Goal: Task Accomplishment & Management: Manage account settings

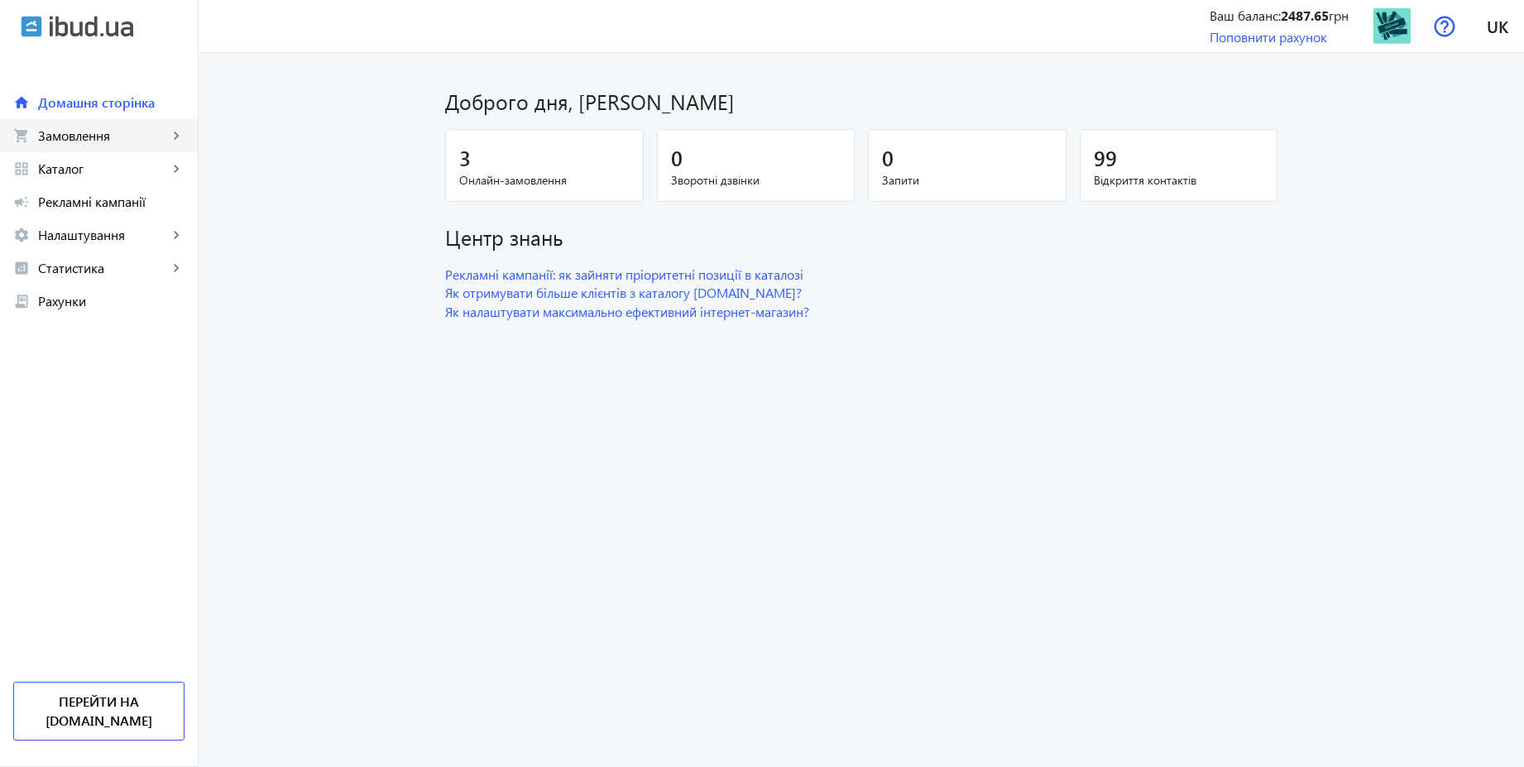
click at [106, 132] on span "Замовлення" at bounding box center [103, 135] width 130 height 17
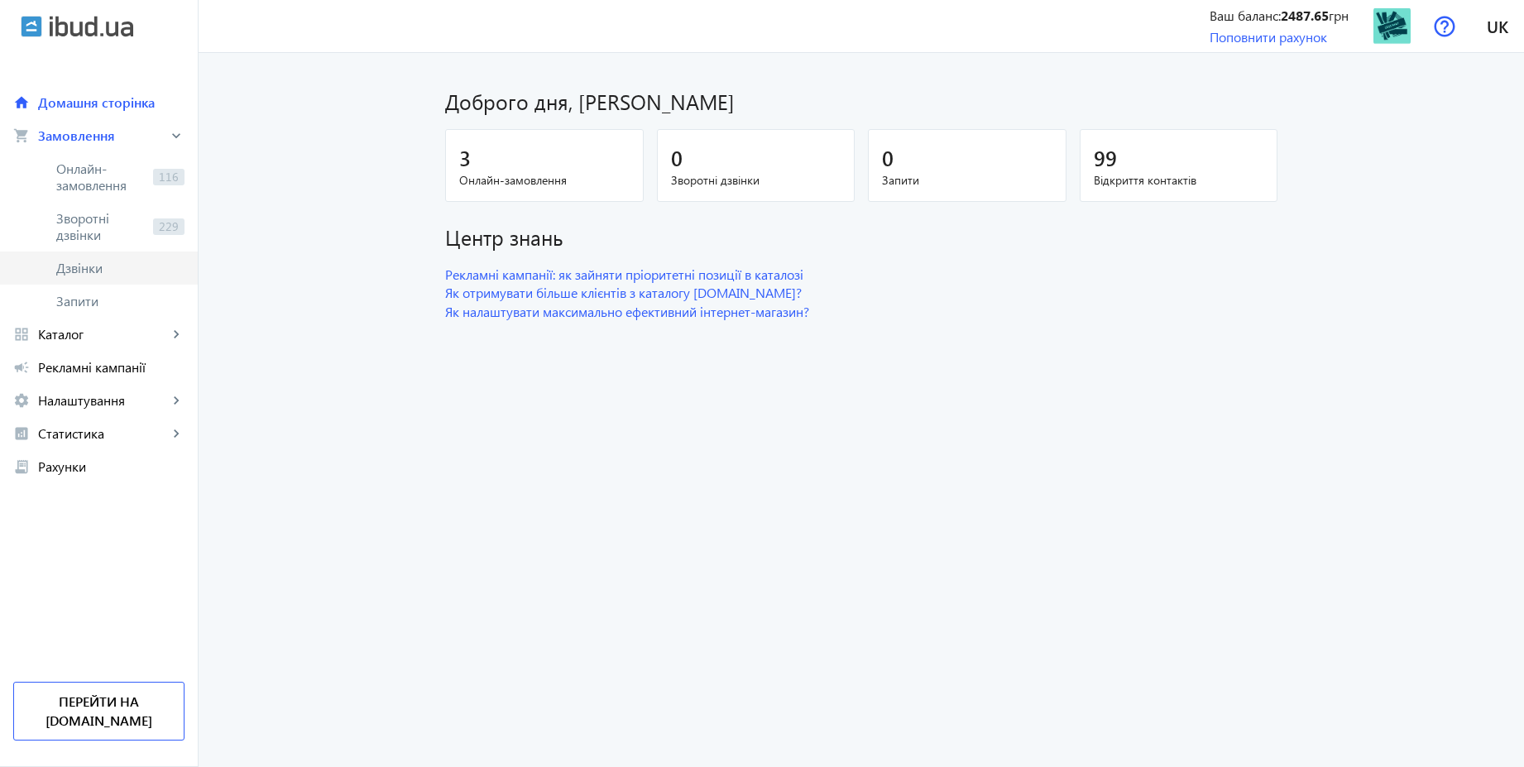
click at [98, 266] on span "Дзвінки" at bounding box center [120, 268] width 128 height 17
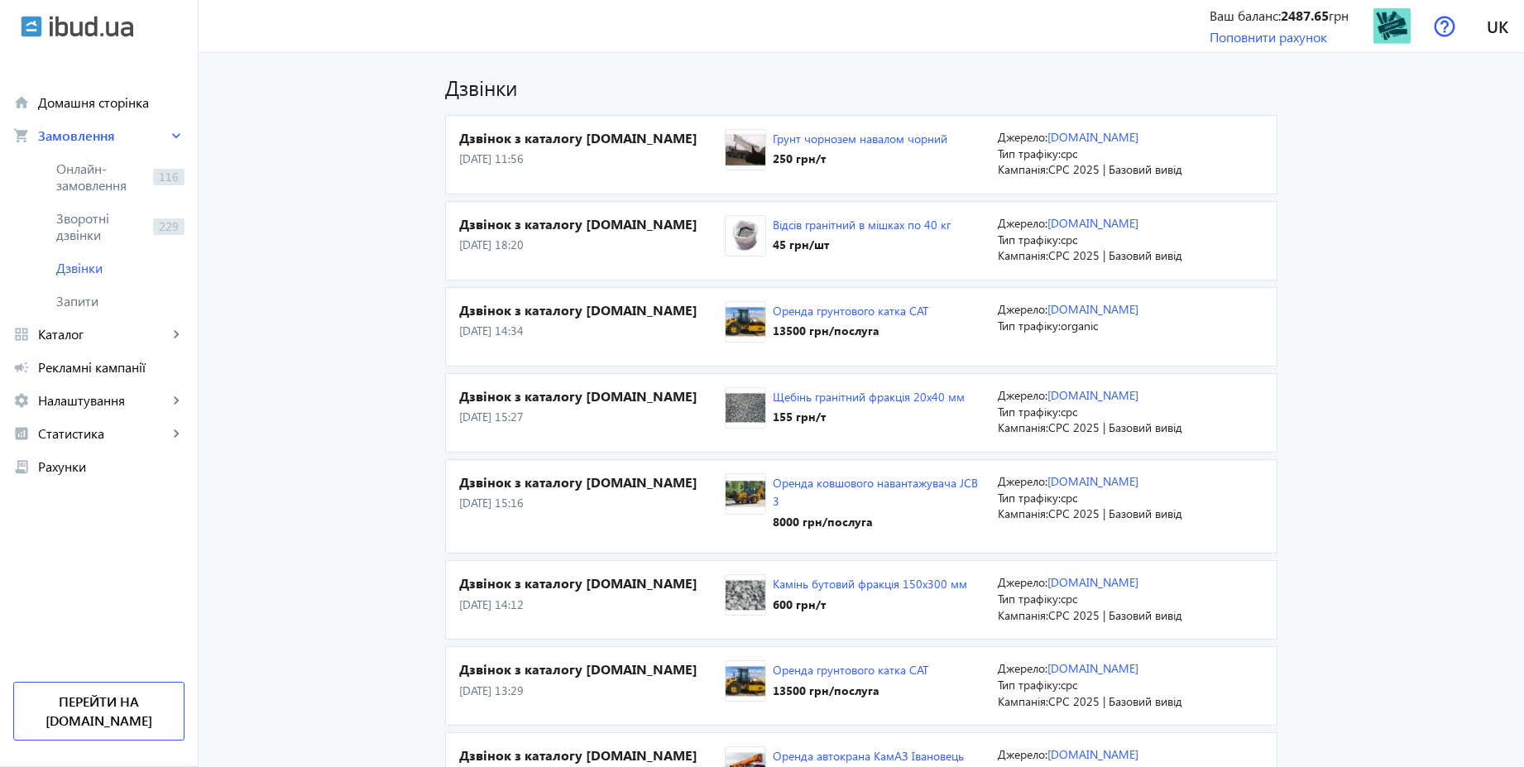
scroll to position [397, 0]
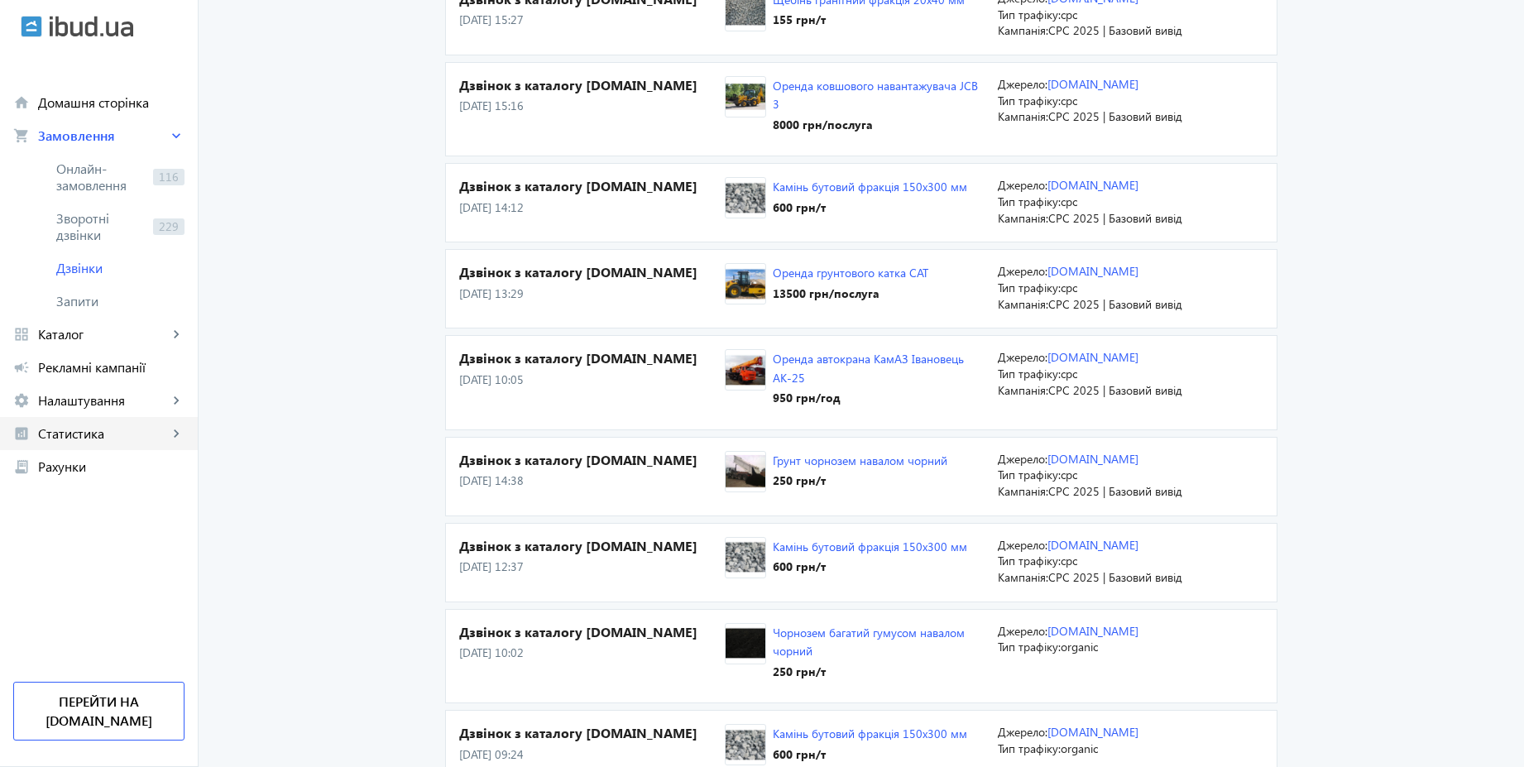
click at [97, 423] on link "analytics Статистика keyboard_arrow_right" at bounding box center [99, 433] width 198 height 33
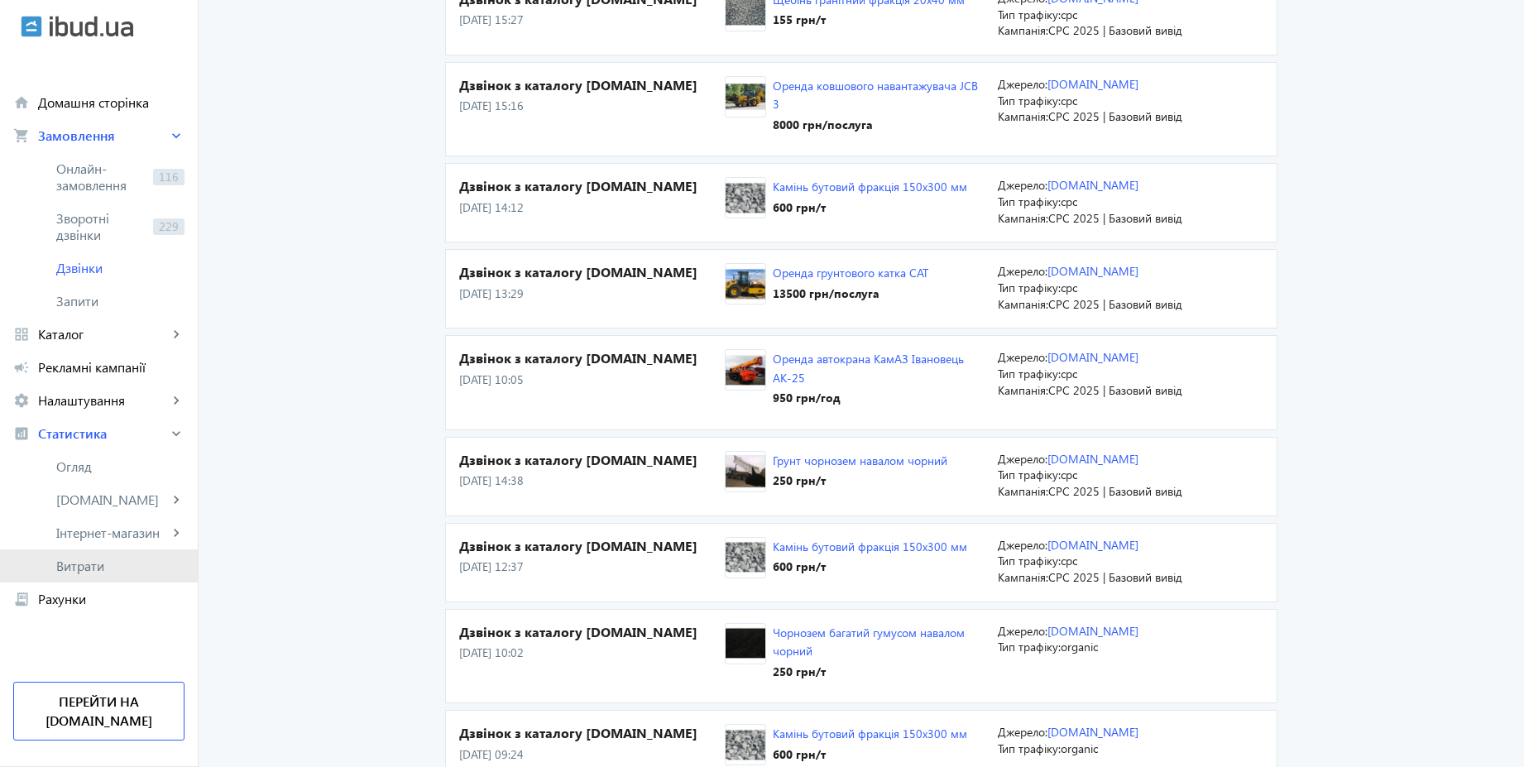
click at [88, 558] on span "Витрати" at bounding box center [120, 566] width 128 height 17
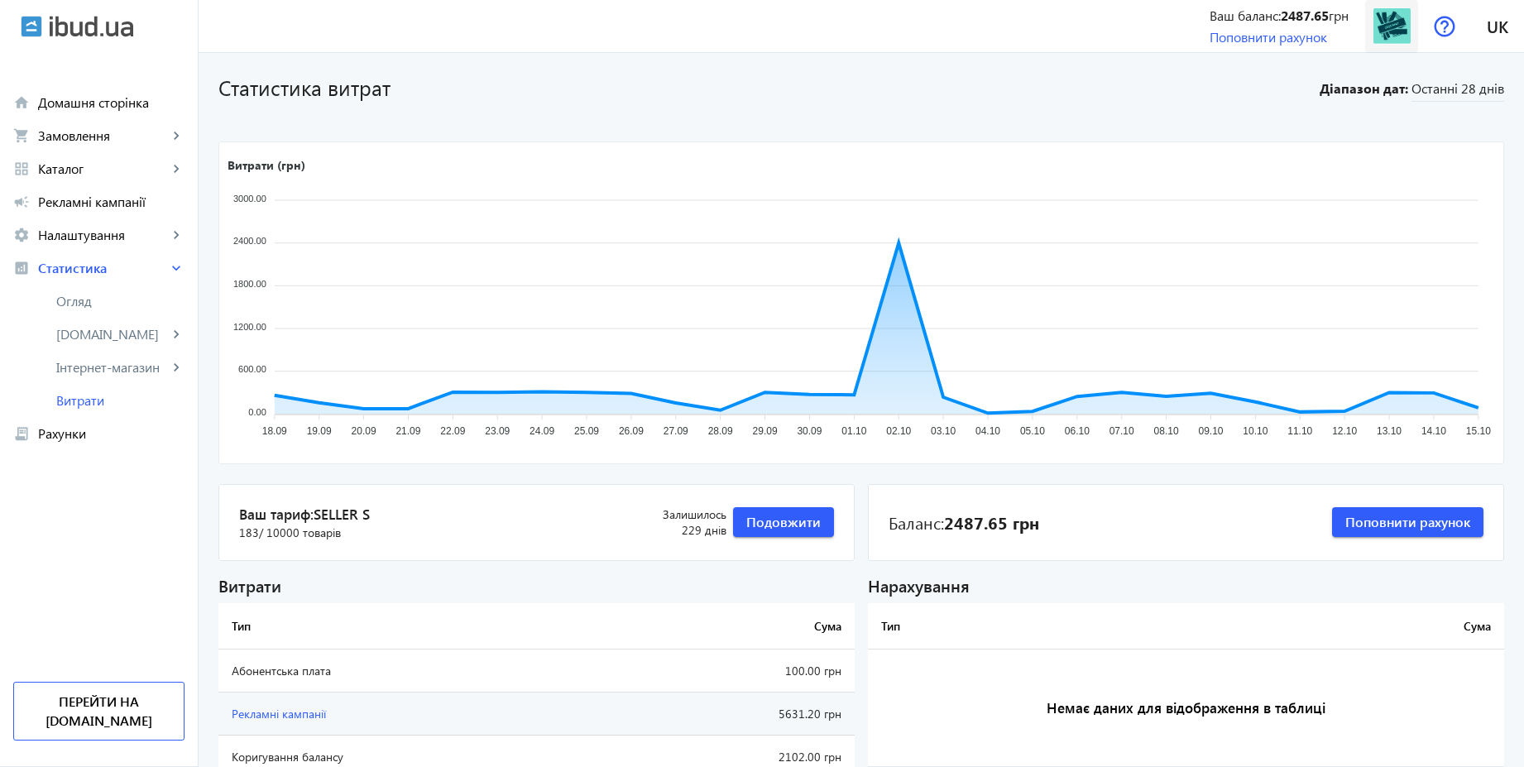
click at [1394, 30] on img at bounding box center [1391, 25] width 37 height 37
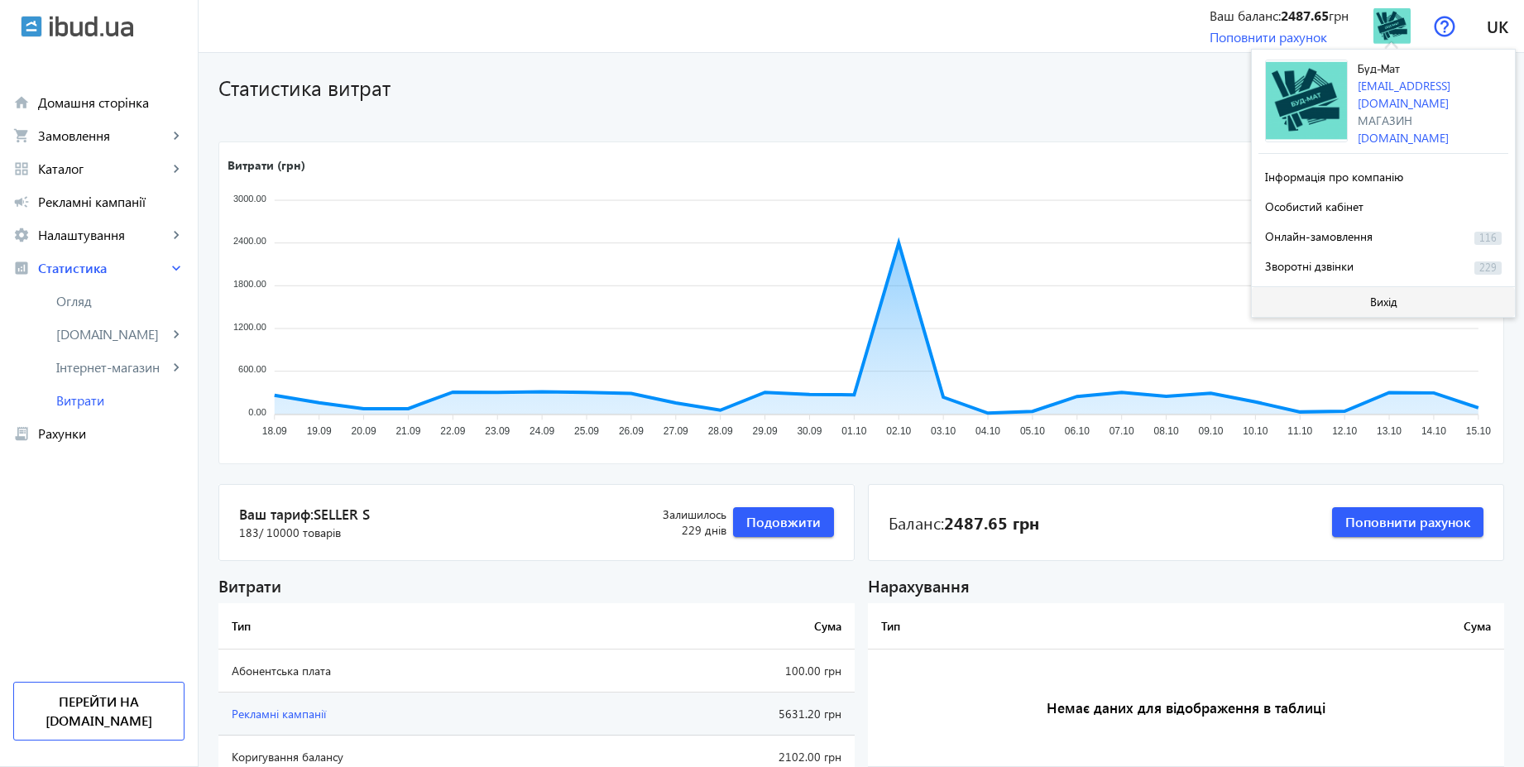
click at [1370, 300] on span "Вихід" at bounding box center [1383, 301] width 27 height 13
